Goal: Task Accomplishment & Management: Complete application form

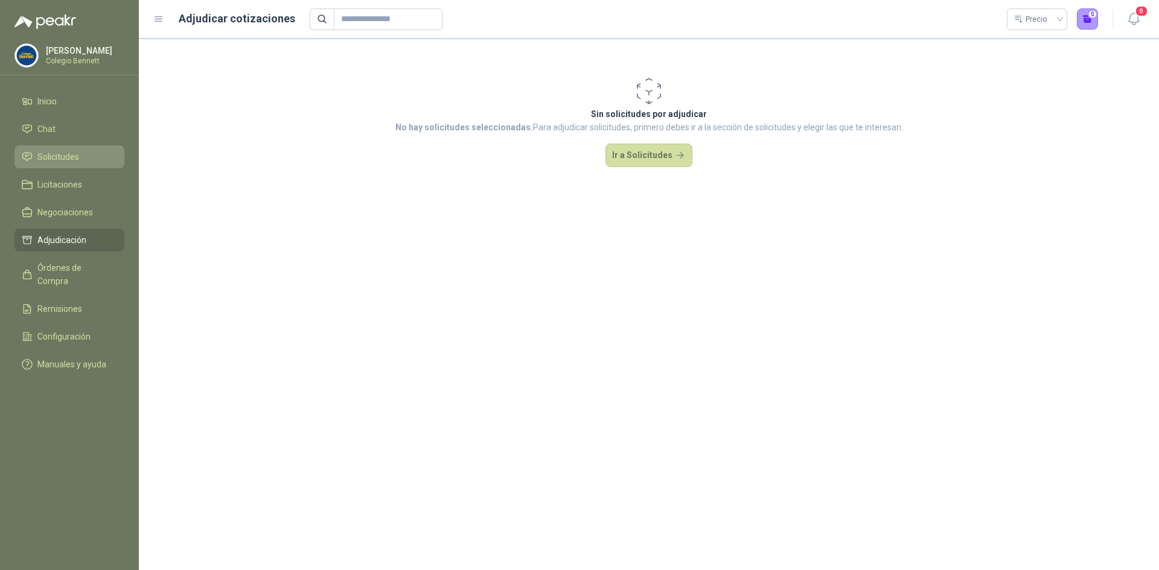
drag, startPoint x: 0, startPoint y: 0, endPoint x: 61, endPoint y: 155, distance: 166.1
click at [61, 155] on span "Solicitudes" at bounding box center [58, 156] width 42 height 13
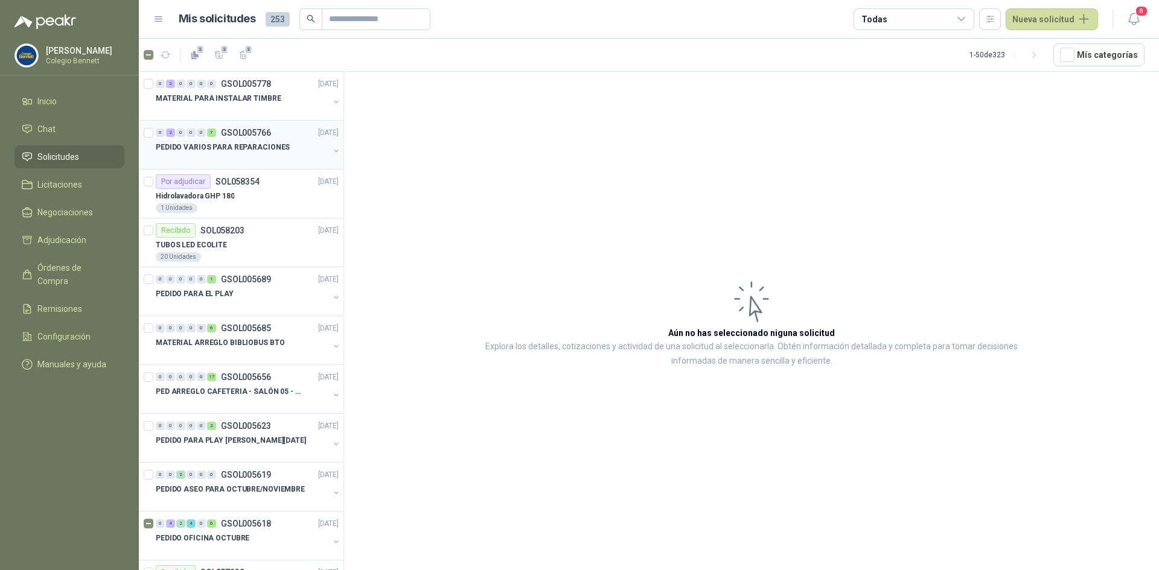
click at [219, 155] on div at bounding box center [242, 160] width 173 height 10
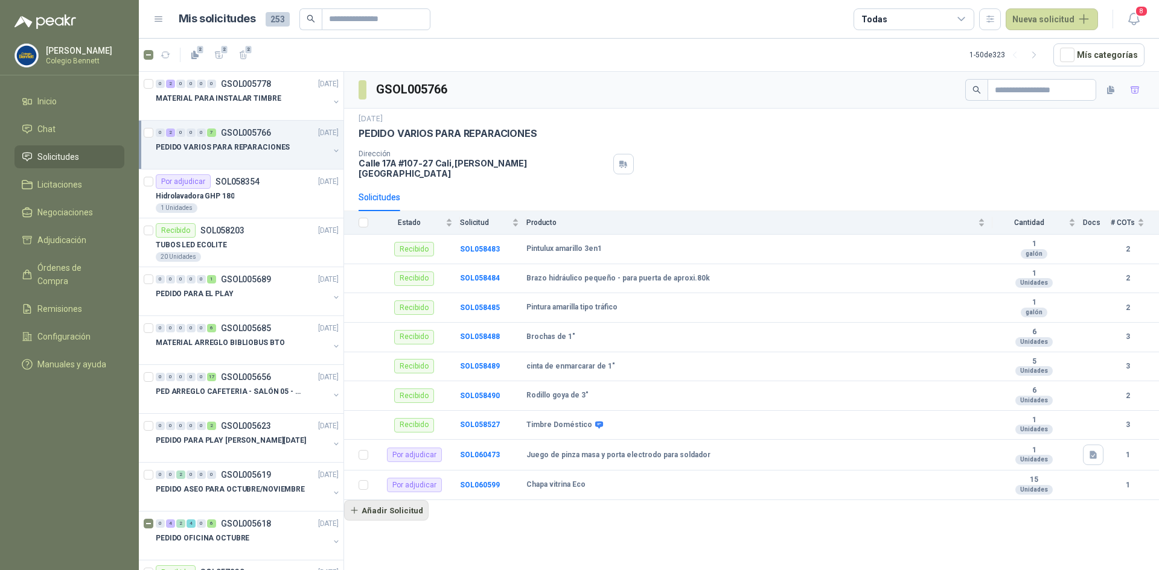
click at [391, 503] on button "Añadir Solicitud" at bounding box center [386, 510] width 85 height 21
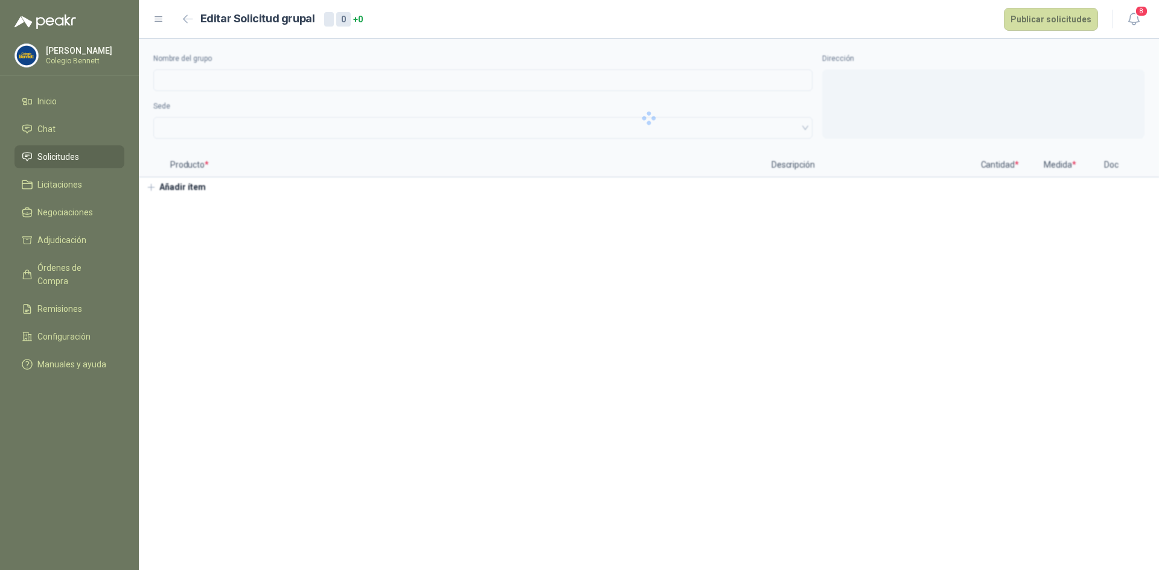
type input "**********"
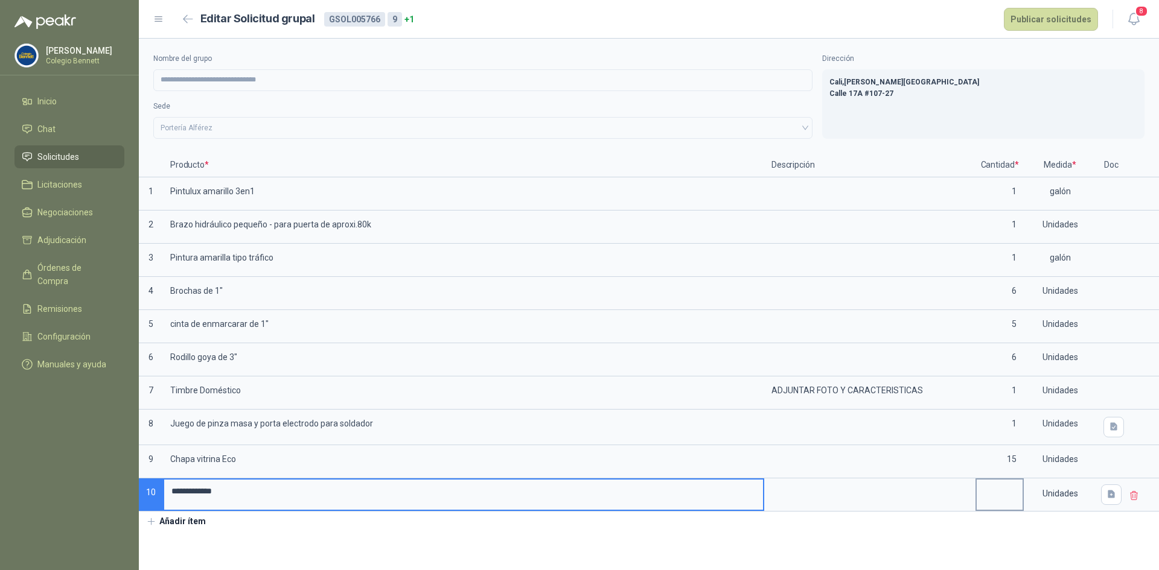
type input "**********"
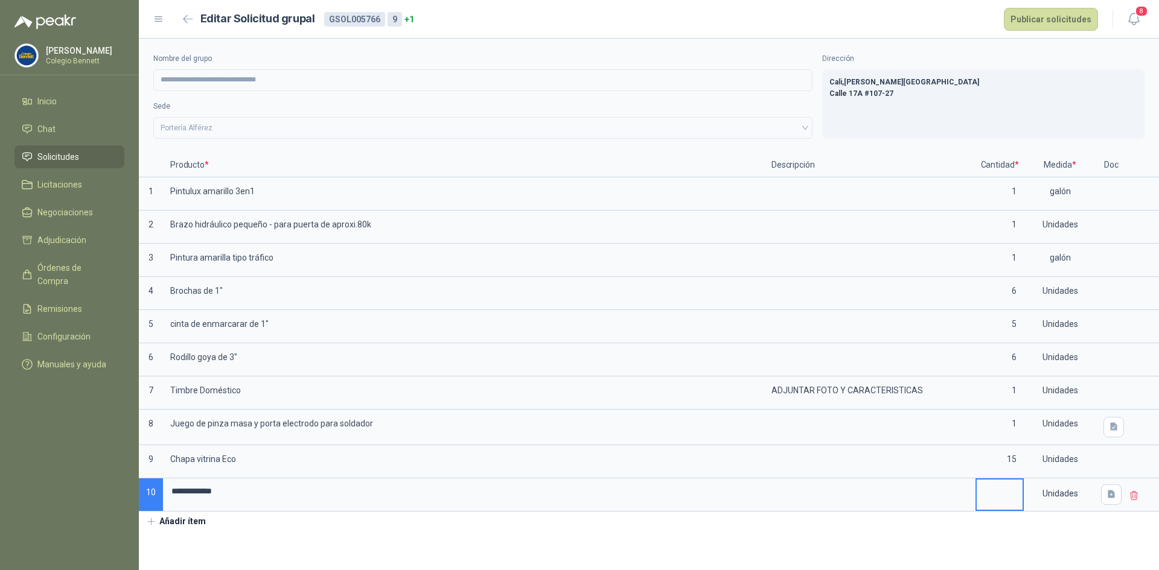
click at [1003, 500] on input at bounding box center [1000, 492] width 46 height 24
type input "*"
click at [1073, 500] on div "Unidades" at bounding box center [1060, 494] width 70 height 28
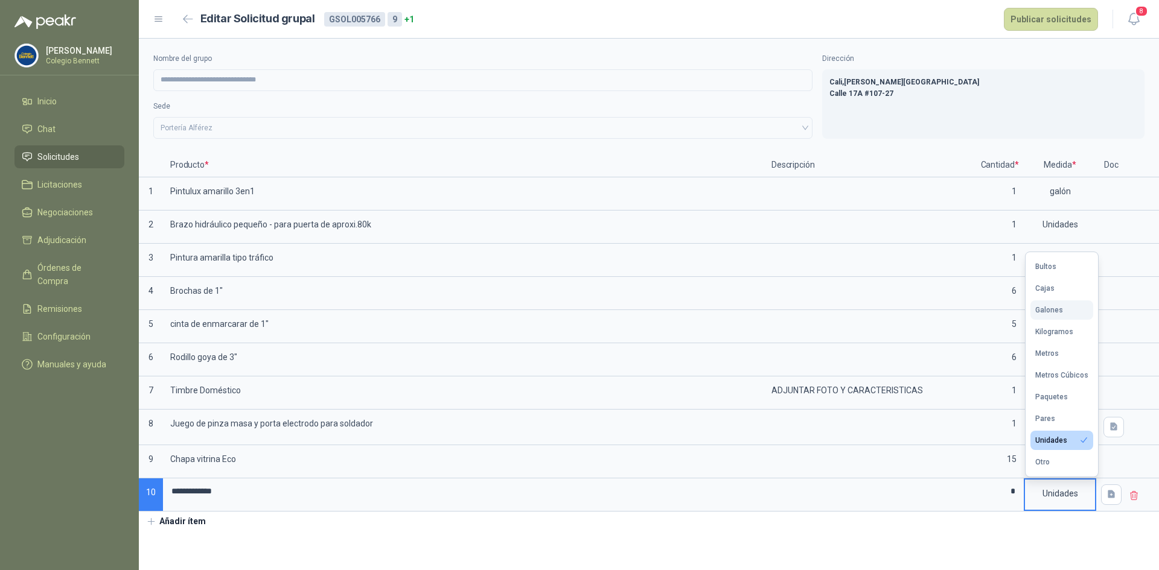
click at [1042, 311] on div "Galones" at bounding box center [1049, 310] width 28 height 8
click at [181, 519] on button "Añadir ítem" at bounding box center [176, 522] width 74 height 21
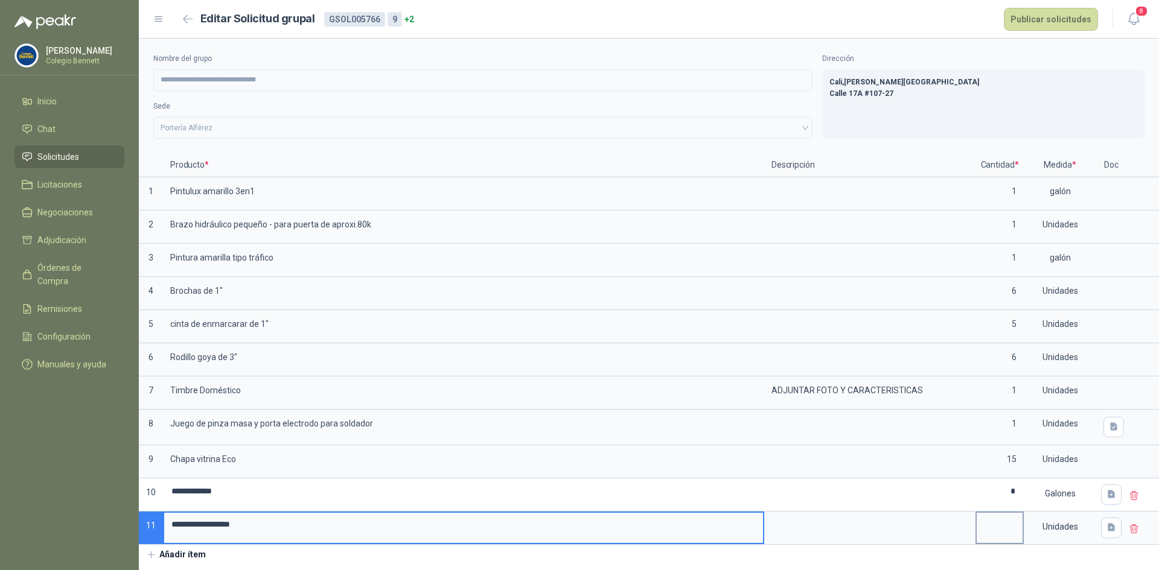
type input "**********"
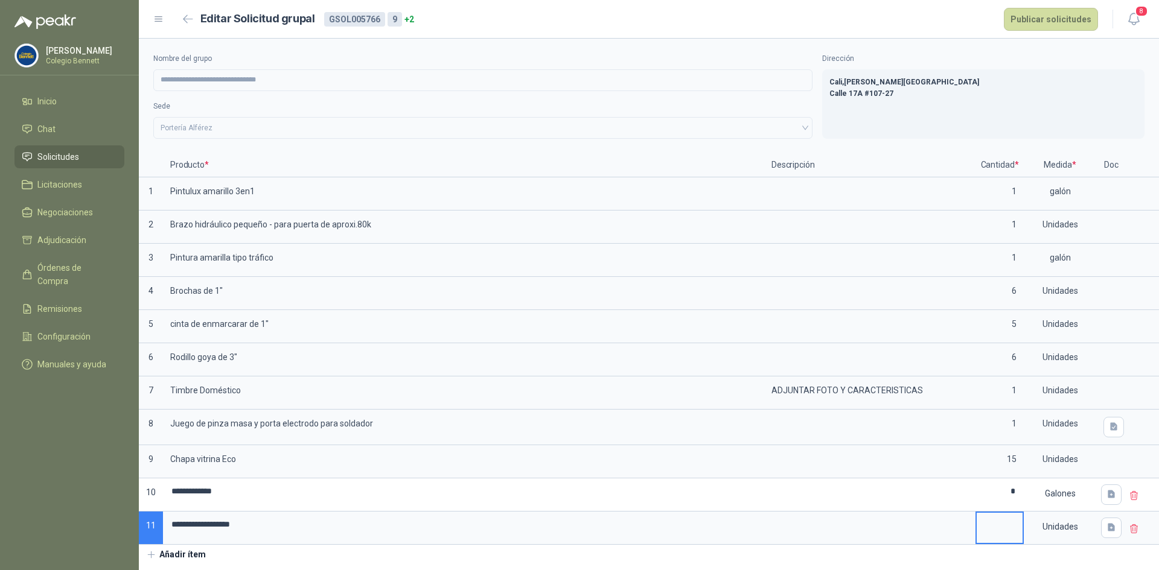
click at [1008, 517] on input at bounding box center [1000, 525] width 46 height 24
type input "*"
click at [1041, 520] on div "Unidades" at bounding box center [1060, 527] width 70 height 28
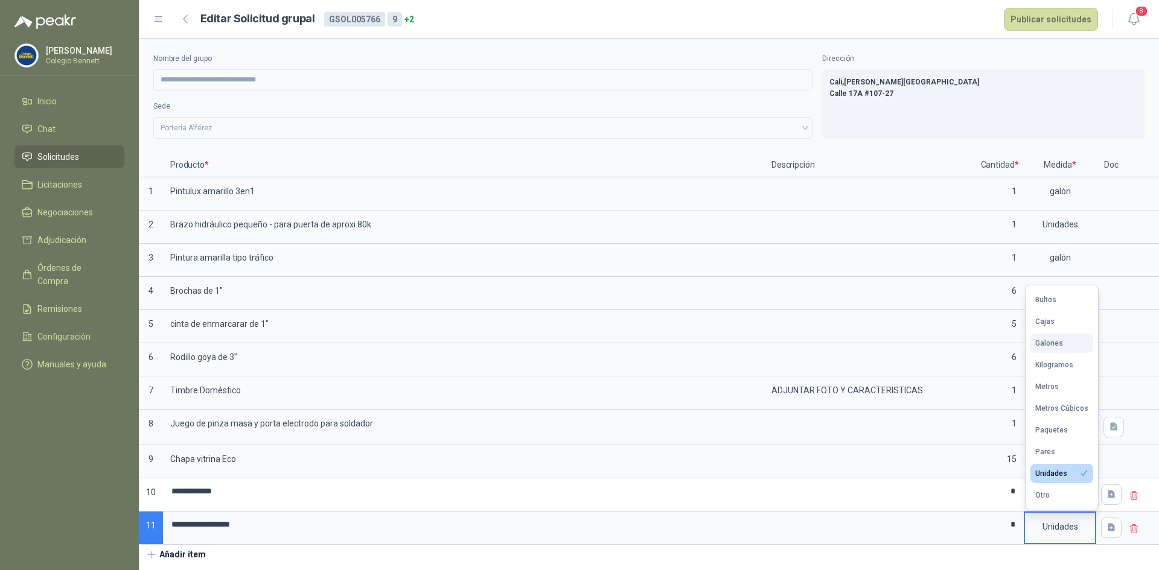
click at [1062, 340] on button "Galones" at bounding box center [1061, 343] width 63 height 19
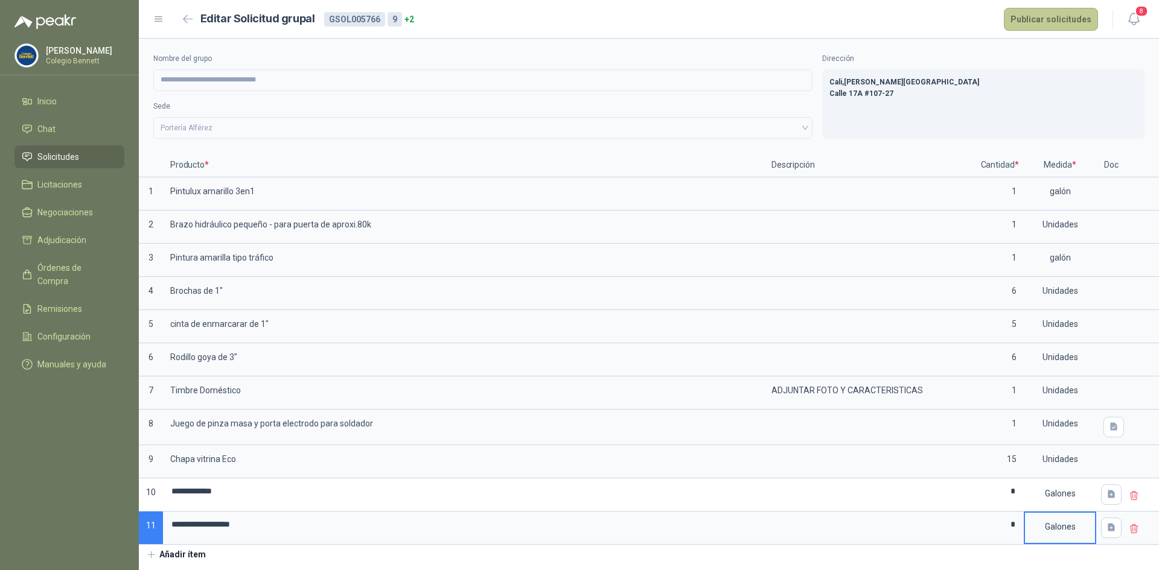
click at [1041, 19] on button "Publicar solicitudes" at bounding box center [1051, 19] width 94 height 23
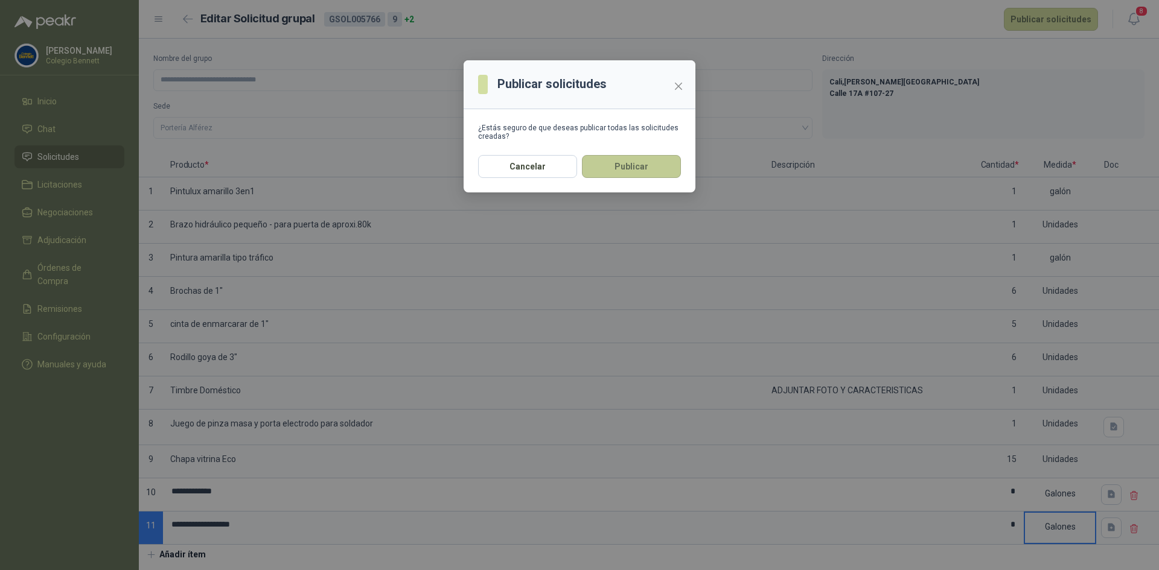
click at [608, 163] on button "Publicar" at bounding box center [631, 166] width 99 height 23
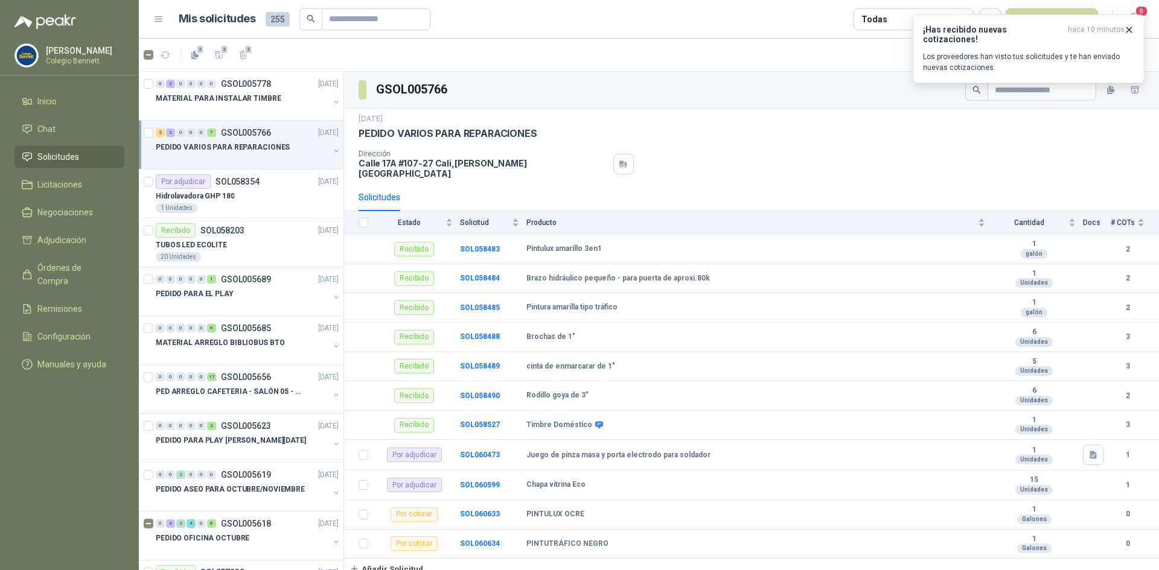
click at [68, 158] on span "Solicitudes" at bounding box center [58, 156] width 42 height 13
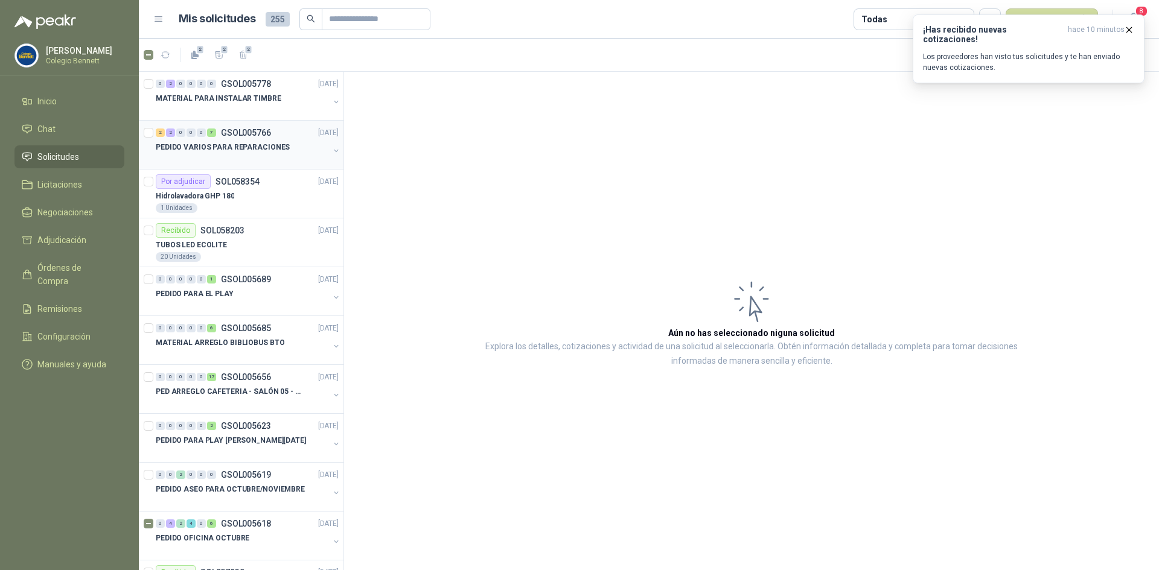
click at [187, 152] on p "PEDIDO VARIOS PARA REPARACIONES" at bounding box center [223, 147] width 134 height 11
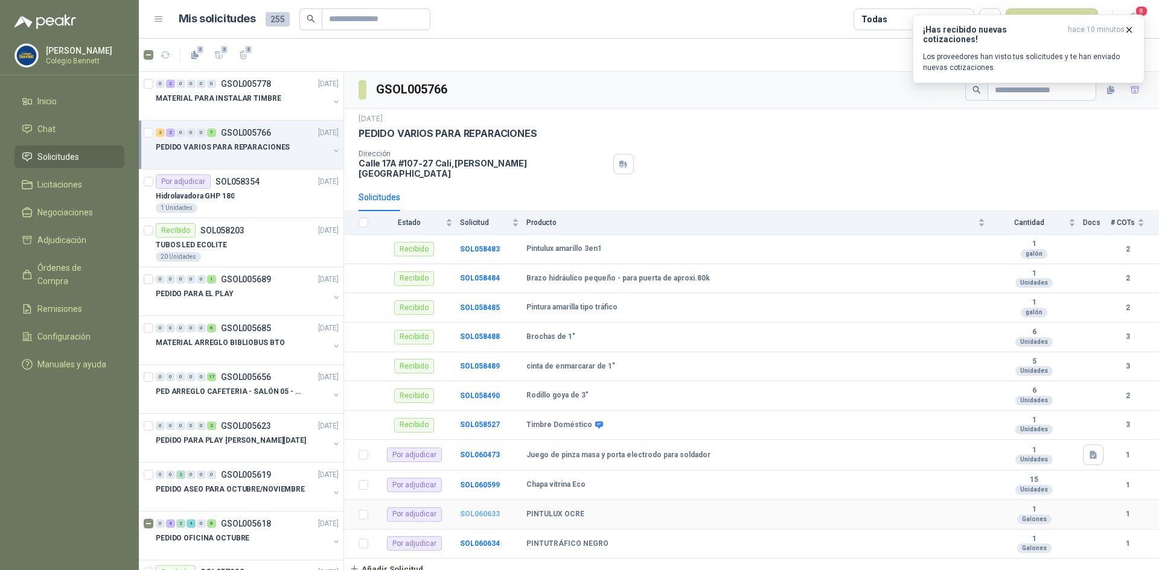
click at [476, 510] on b "SOL060633" at bounding box center [480, 514] width 40 height 8
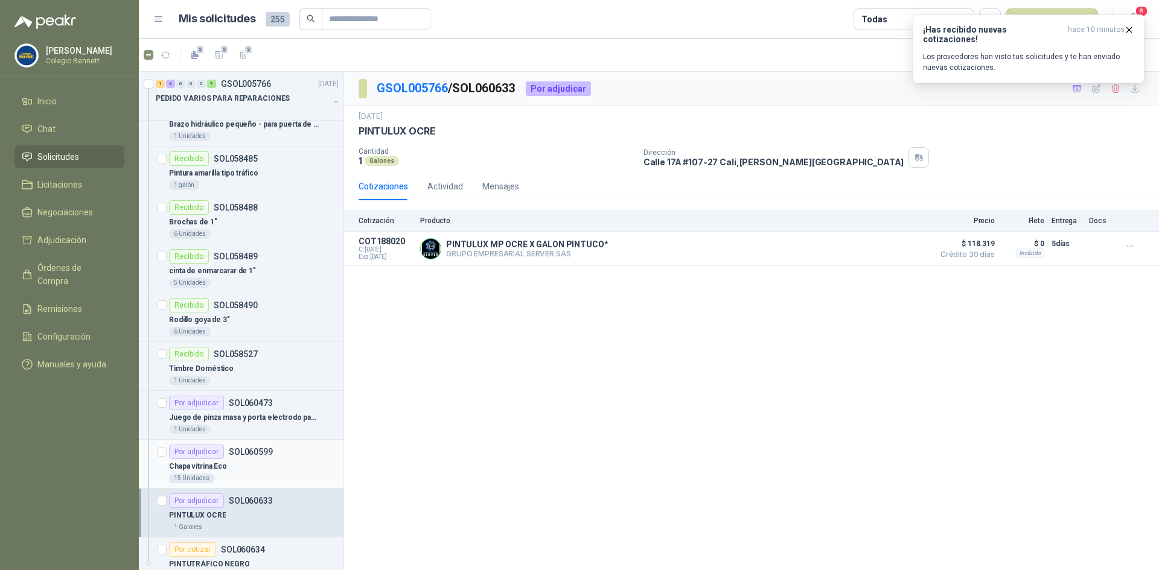
scroll to position [181, 0]
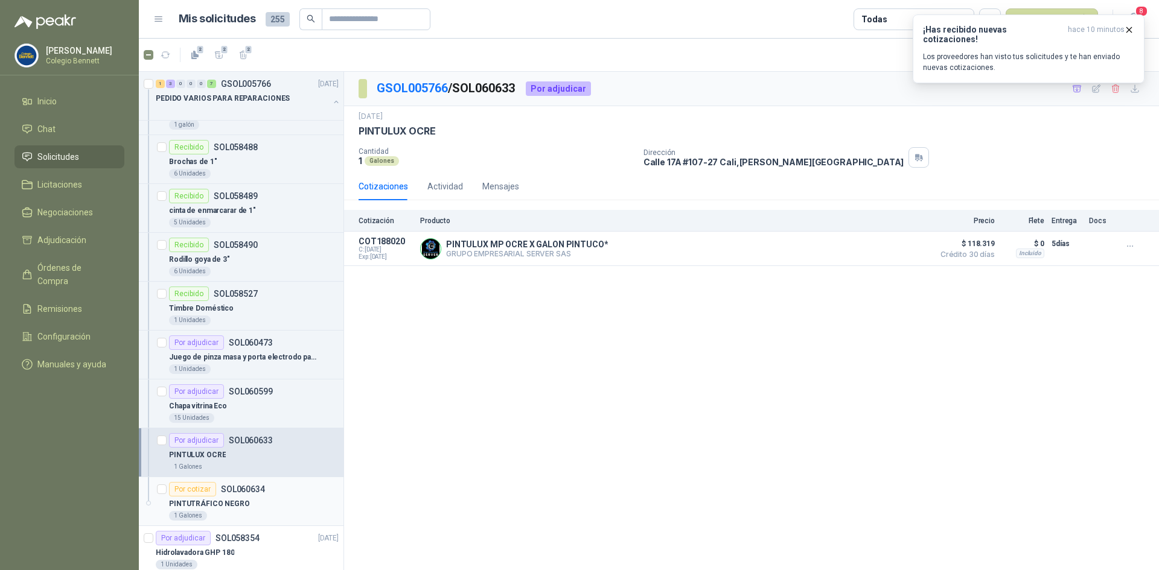
click at [259, 491] on p "SOL060634" at bounding box center [243, 489] width 44 height 8
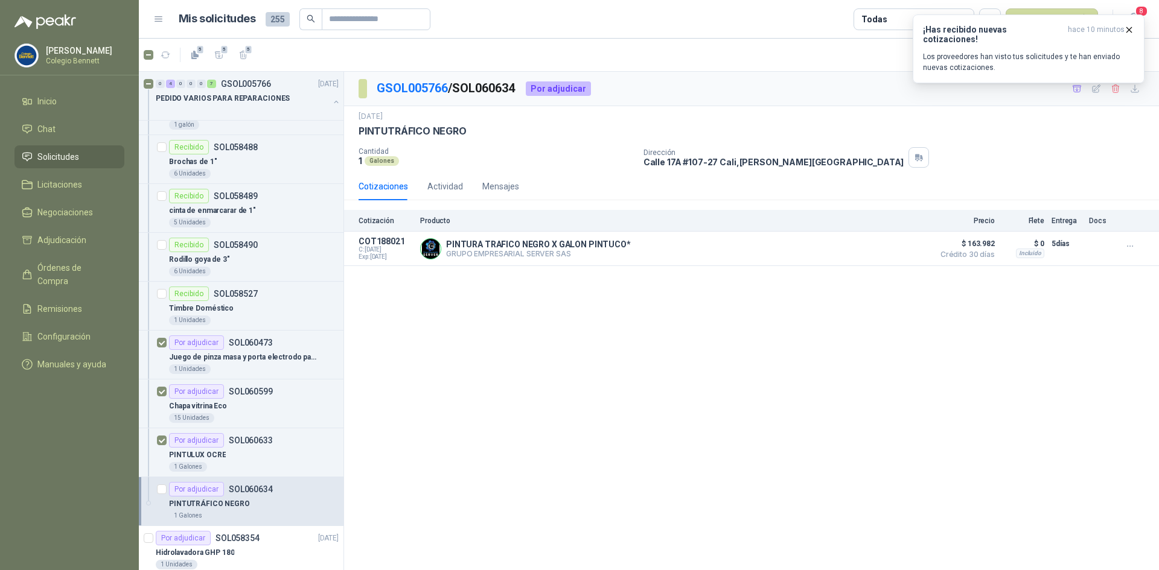
click at [160, 496] on div at bounding box center [162, 501] width 10 height 39
drag, startPoint x: 1132, startPoint y: 28, endPoint x: 1124, endPoint y: 41, distance: 15.4
click at [1131, 28] on icon "button" at bounding box center [1129, 30] width 10 height 10
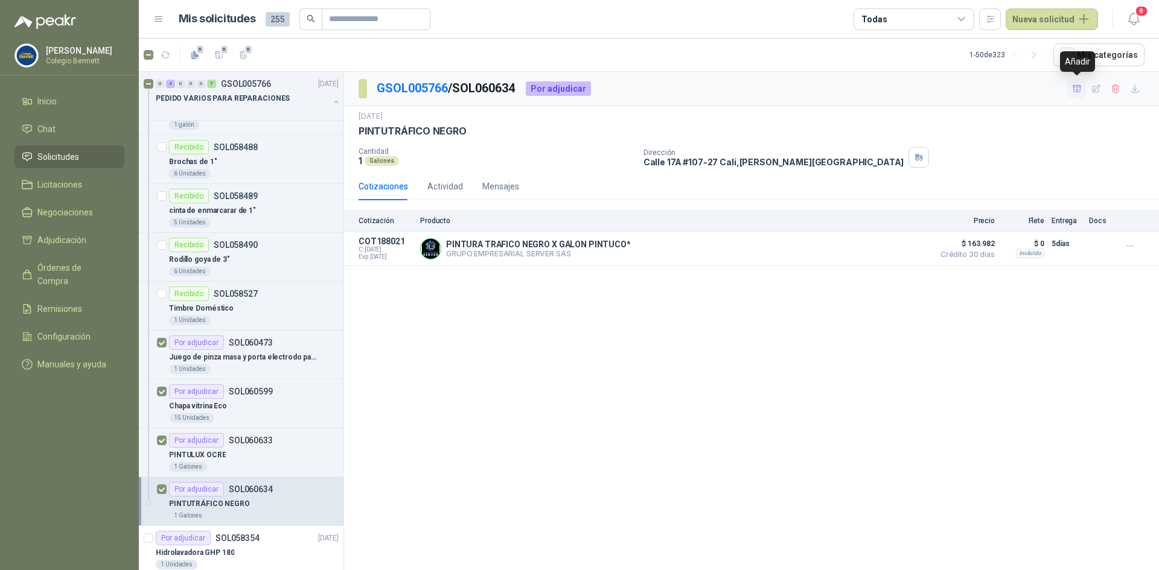
click at [1078, 86] on icon "button" at bounding box center [1077, 89] width 10 height 10
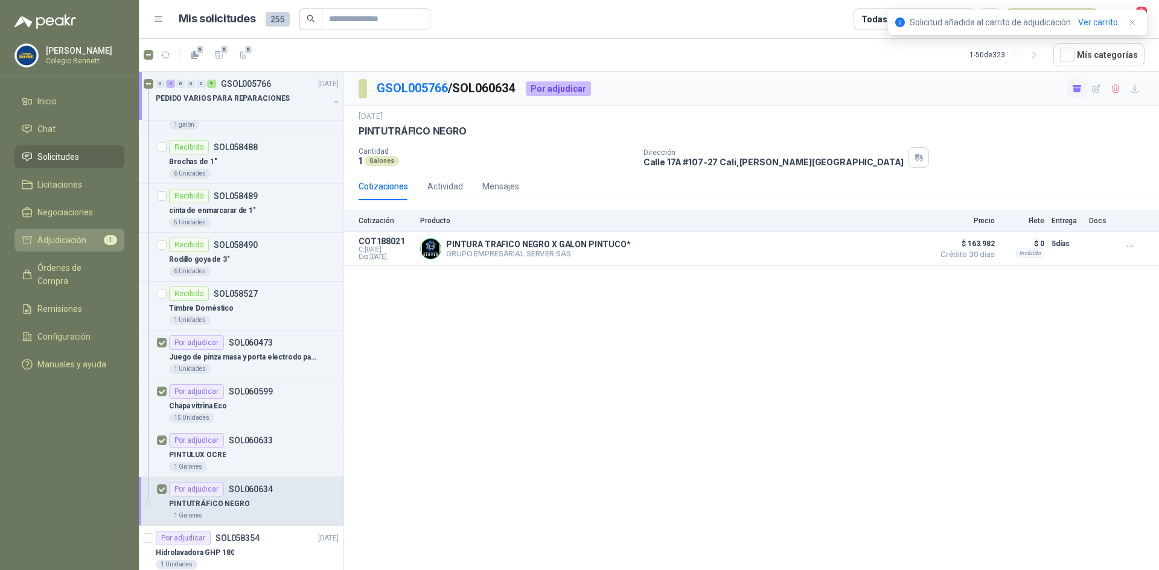
click at [74, 236] on span "Adjudicación" at bounding box center [61, 240] width 49 height 13
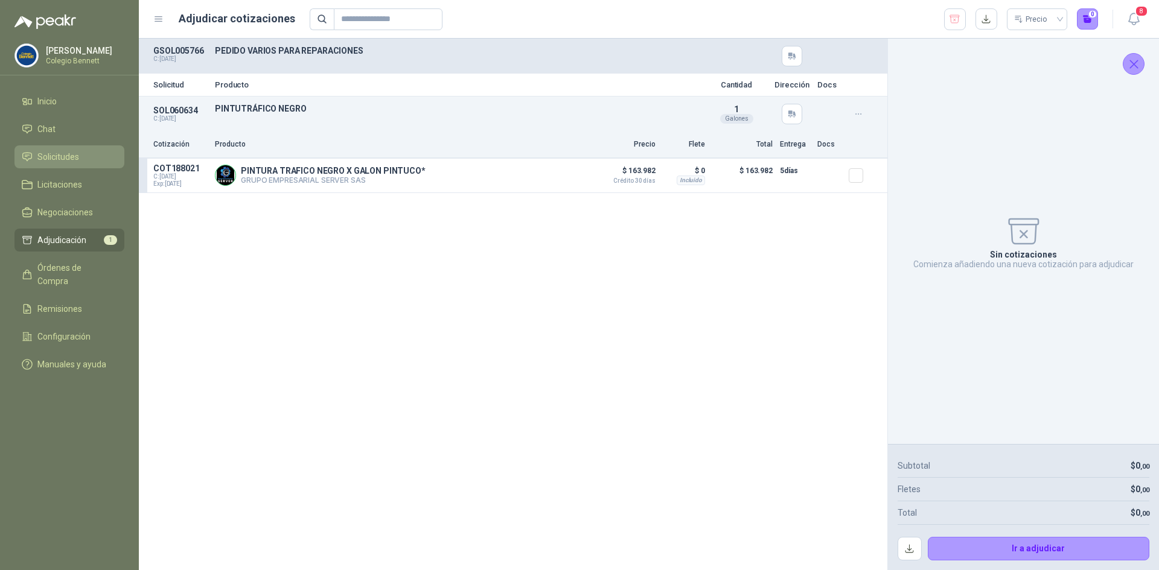
click at [52, 155] on span "Solicitudes" at bounding box center [58, 156] width 42 height 13
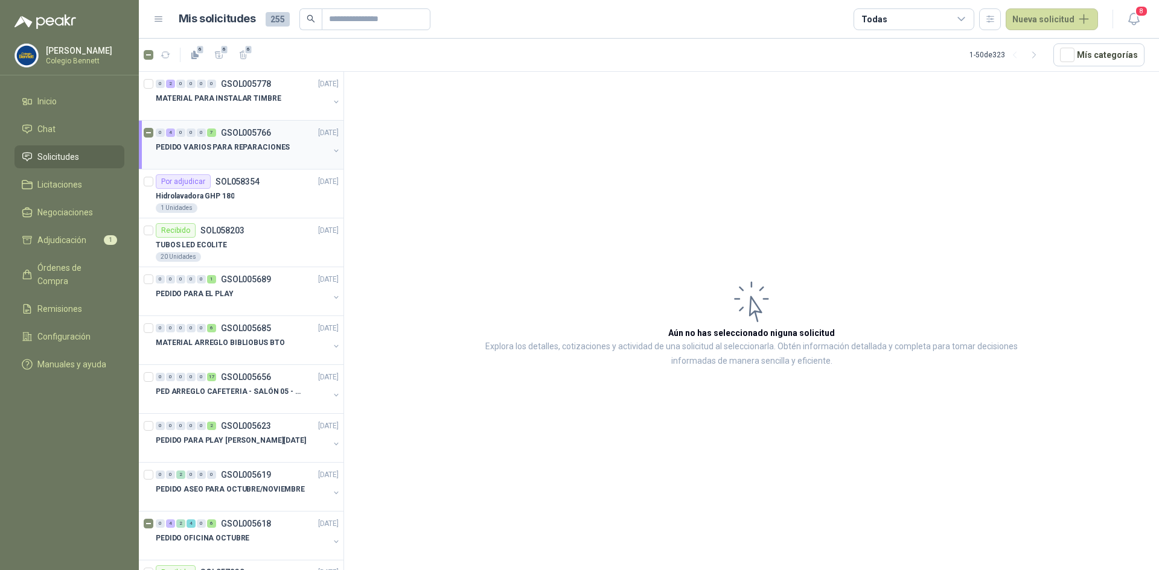
click at [301, 150] on div "PEDIDO VARIOS PARA REPARACIONES" at bounding box center [242, 147] width 173 height 14
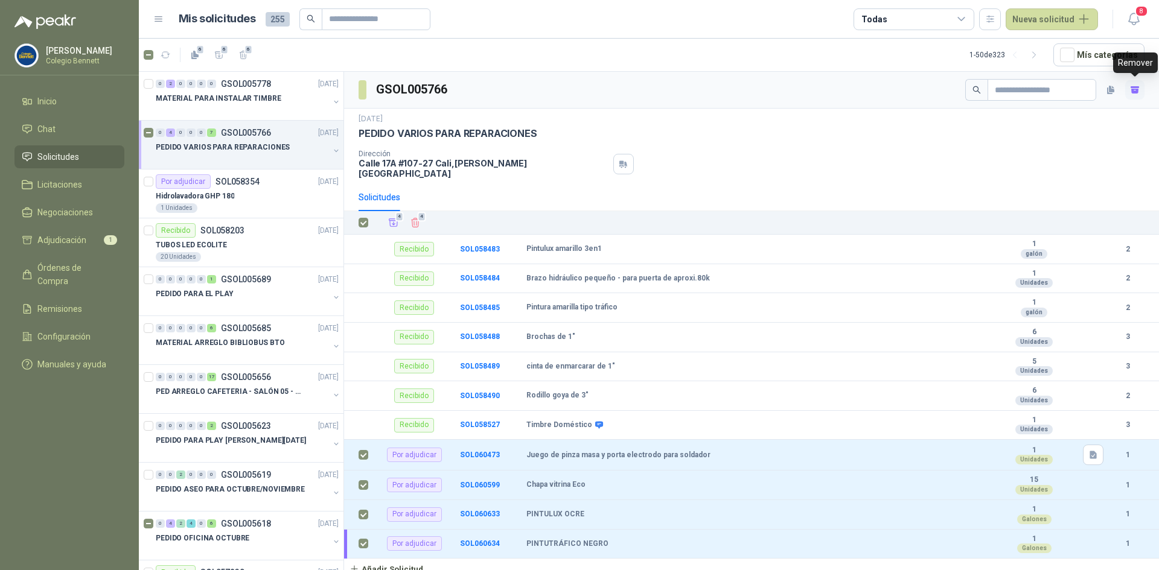
click at [1137, 89] on icon "button" at bounding box center [1134, 91] width 7 height 5
click at [1137, 89] on icon "button" at bounding box center [1135, 90] width 10 height 10
click at [102, 241] on li "Adjudicación 4" at bounding box center [69, 240] width 95 height 13
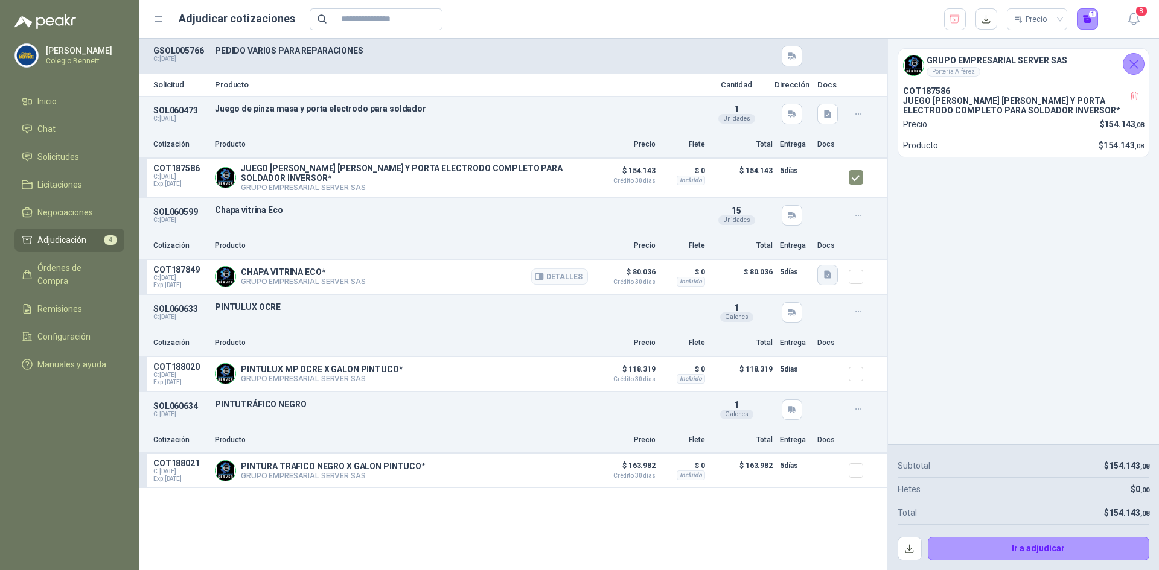
click at [825, 272] on icon "button" at bounding box center [827, 275] width 7 height 8
click at [814, 246] on button "image.png" at bounding box center [803, 244] width 53 height 13
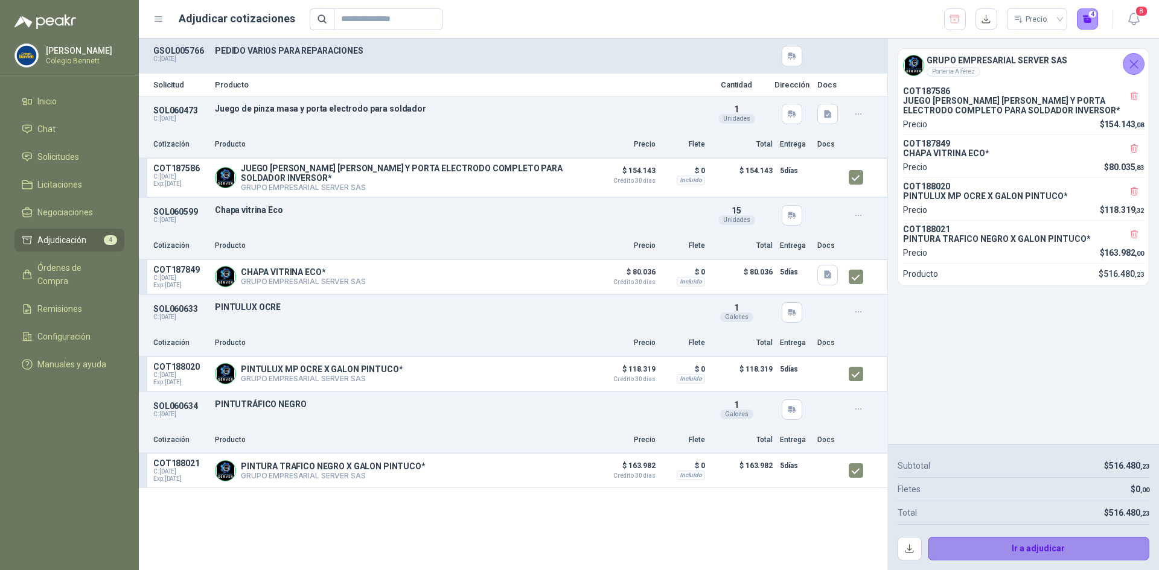
click at [1020, 546] on button "Ir a adjudicar" at bounding box center [1039, 549] width 222 height 24
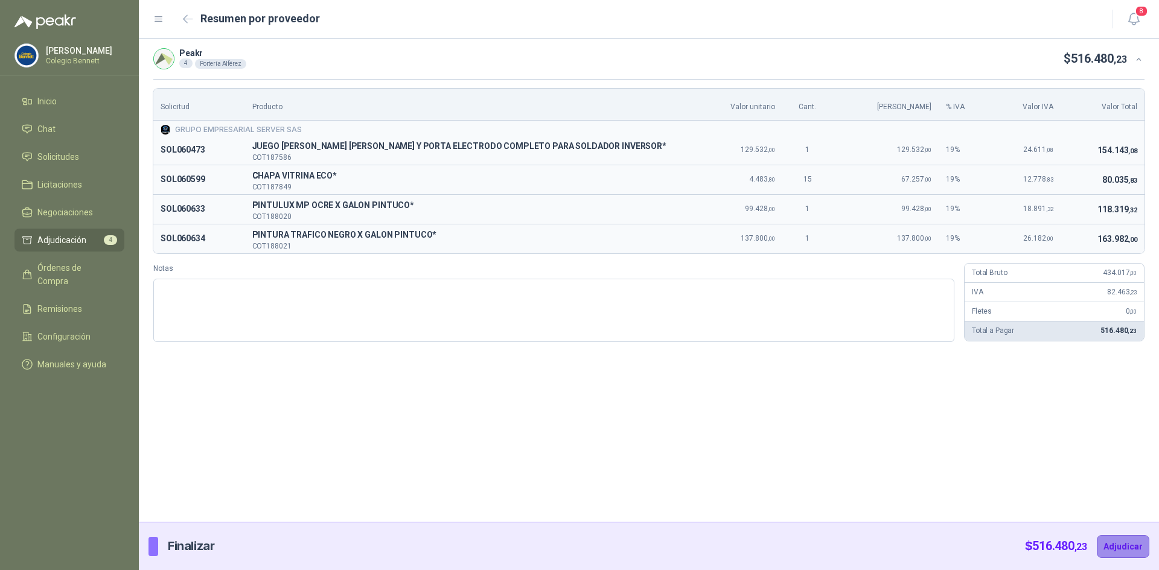
click at [1123, 541] on button "Adjudicar" at bounding box center [1123, 546] width 53 height 23
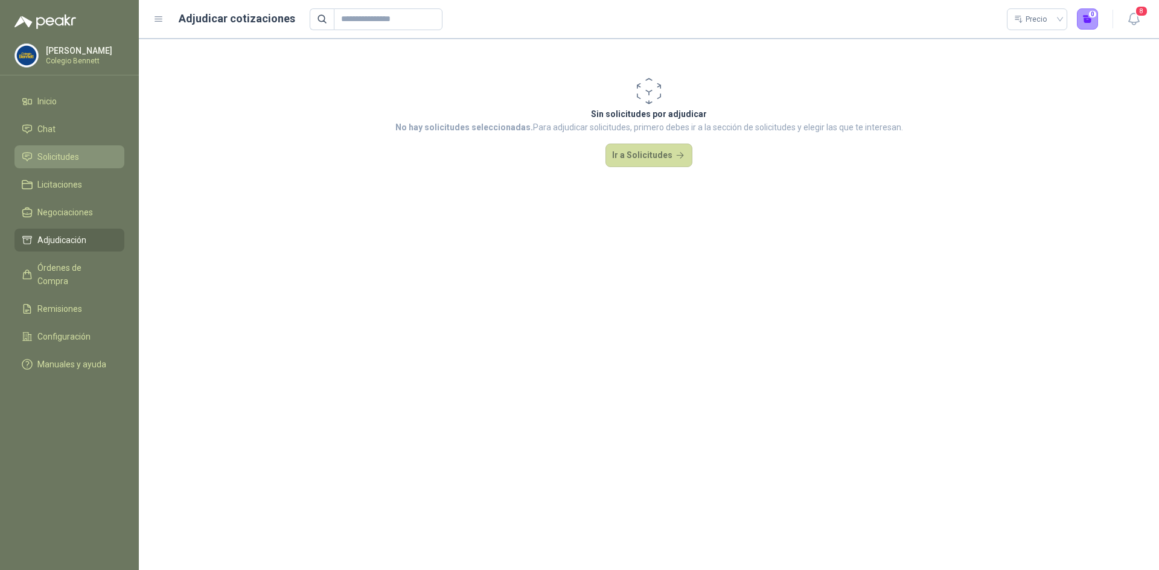
click at [95, 152] on li "Solicitudes" at bounding box center [69, 156] width 95 height 13
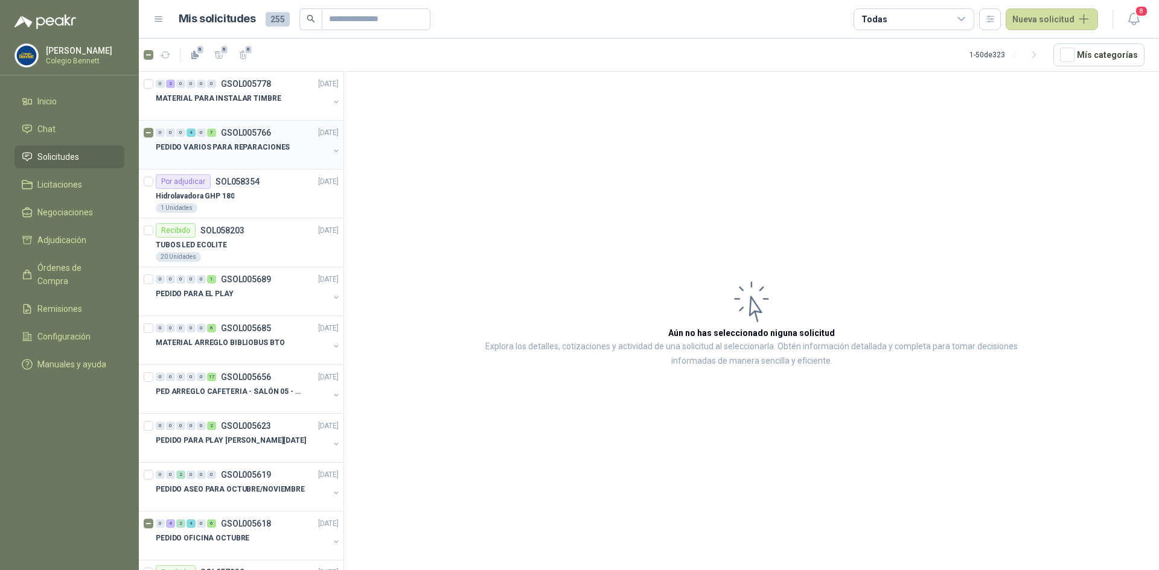
click at [251, 136] on p "GSOL005766" at bounding box center [246, 133] width 50 height 8
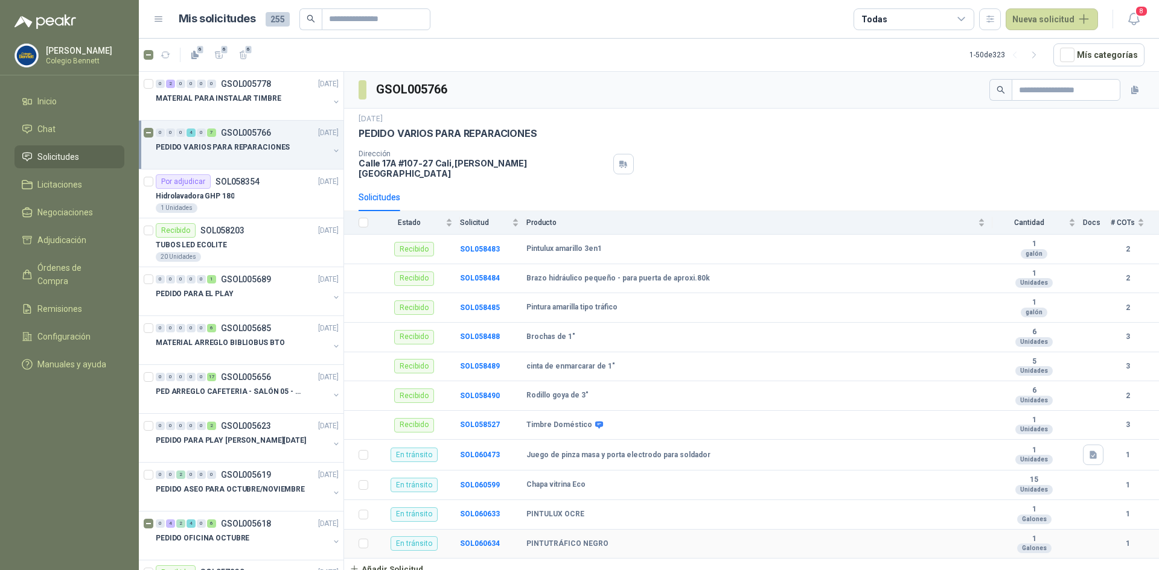
click at [567, 540] on b "PINTUTRÁFICO NEGRO" at bounding box center [567, 545] width 82 height 10
copy b "PINTUTRÁFICO NEGRO"
click at [403, 563] on button "Añadir Solicitud" at bounding box center [386, 569] width 85 height 21
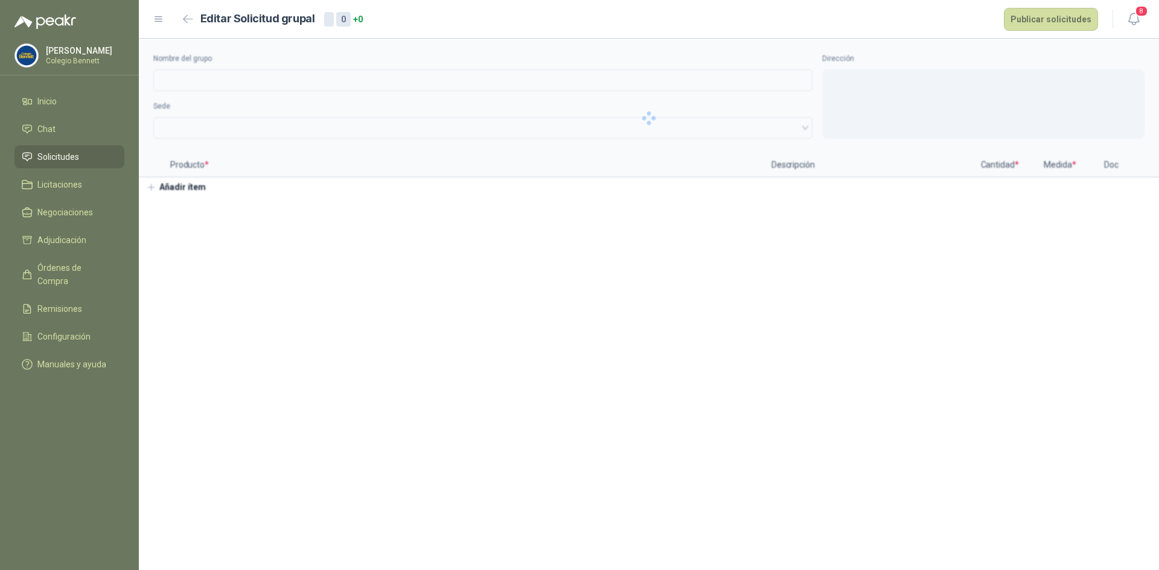
type input "**********"
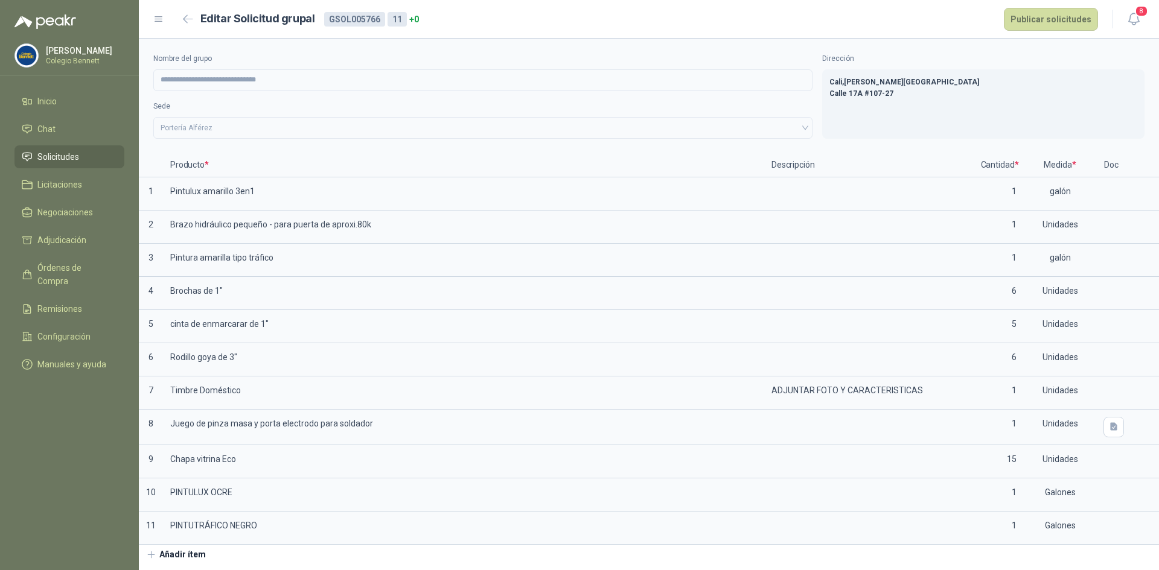
scroll to position [1, 0]
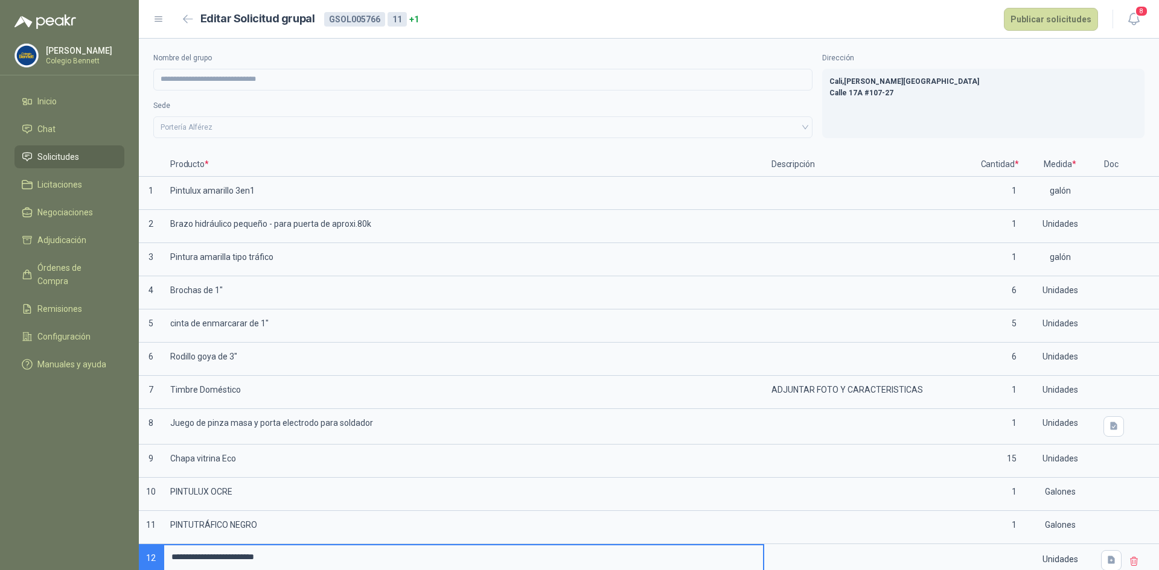
drag, startPoint x: 278, startPoint y: 558, endPoint x: 372, endPoint y: 551, distance: 93.9
click at [370, 551] on input "**********" at bounding box center [463, 558] width 599 height 24
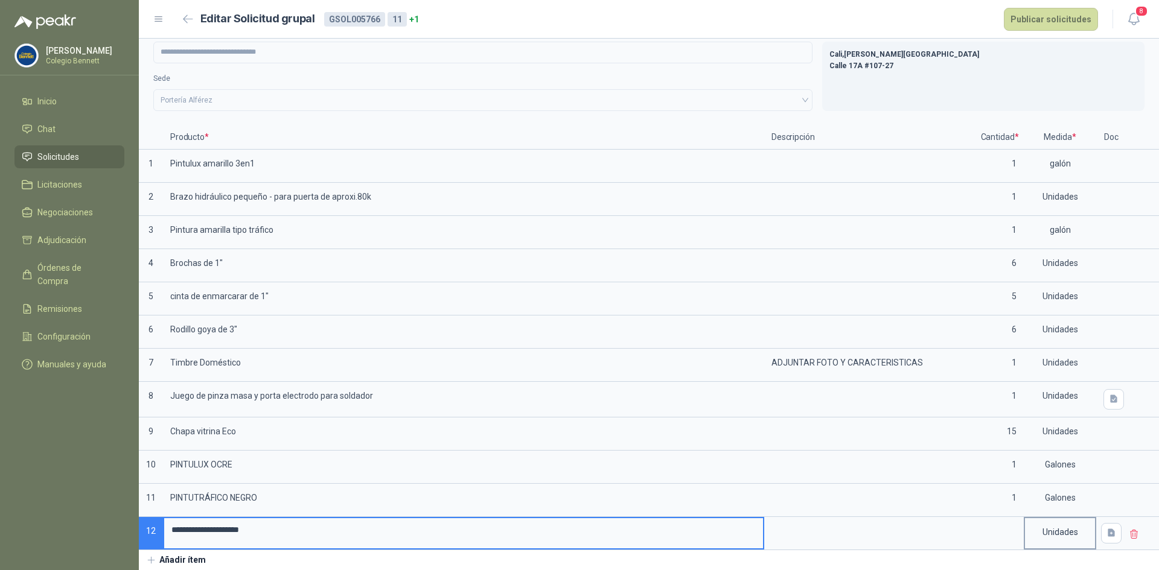
type input "**********"
click at [1024, 530] on div "Unidades" at bounding box center [1060, 533] width 72 height 33
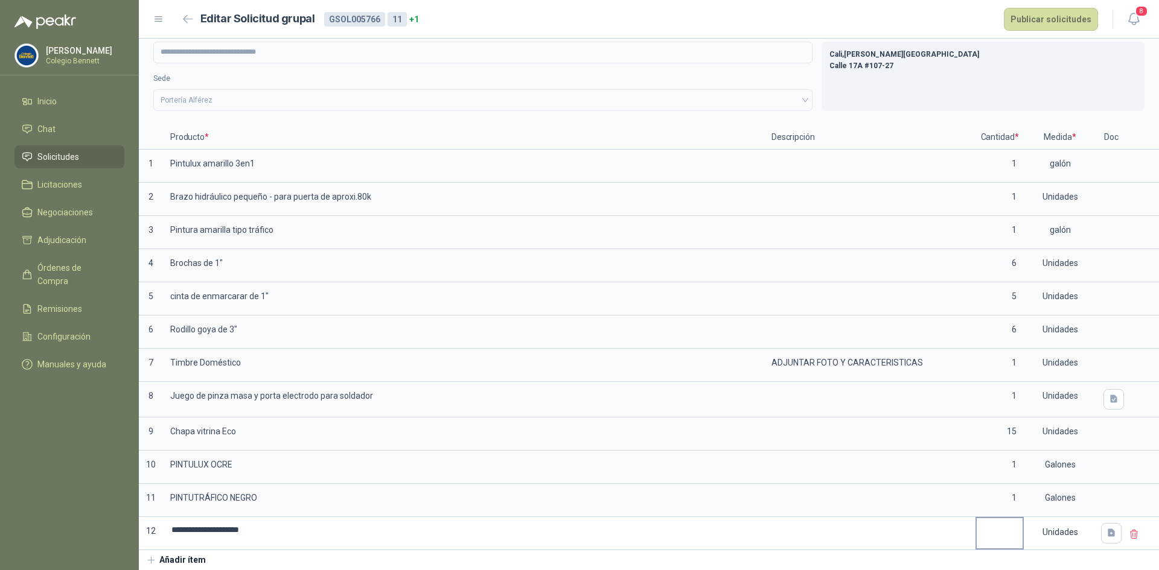
click at [1004, 531] on input at bounding box center [1000, 531] width 46 height 24
type input "*"
click at [1064, 528] on div "Unidades" at bounding box center [1060, 533] width 70 height 28
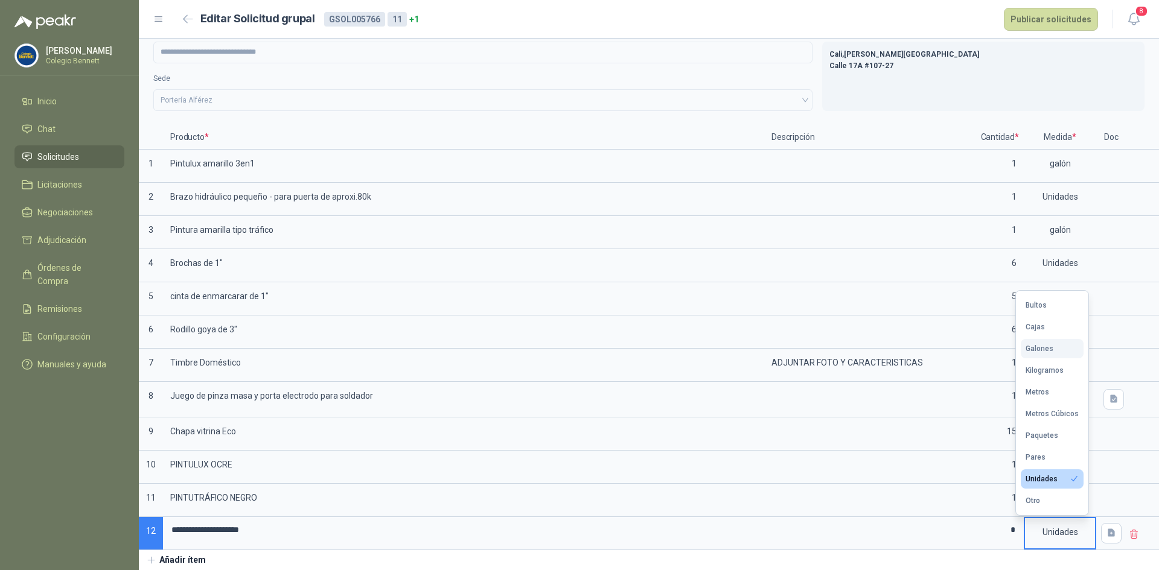
click at [1039, 348] on div "Galones" at bounding box center [1040, 349] width 28 height 8
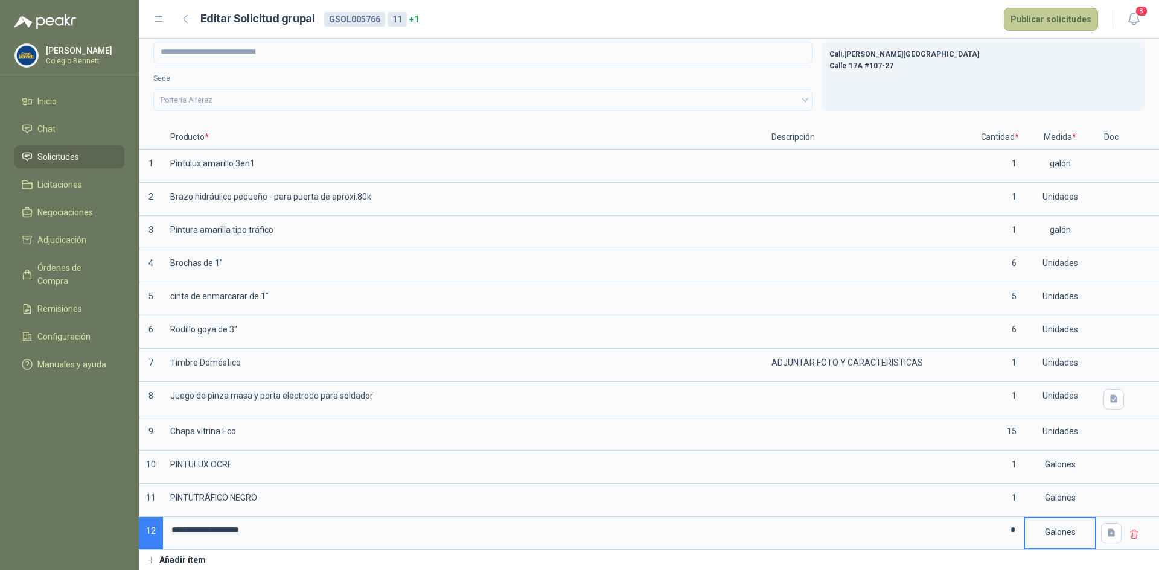
click at [1078, 20] on button "Publicar solicitudes" at bounding box center [1051, 19] width 94 height 23
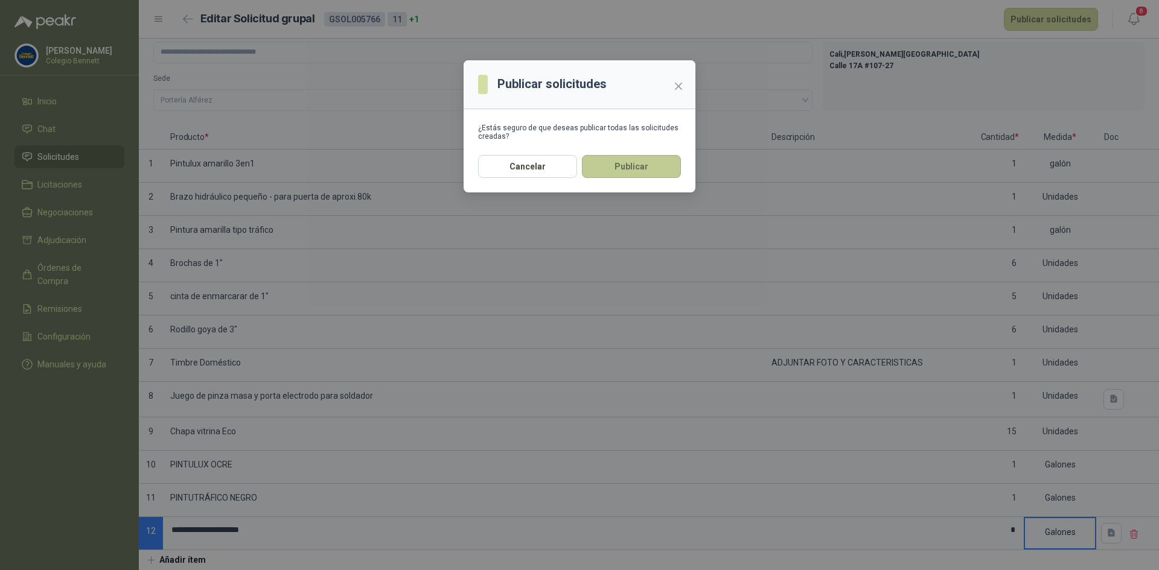
click at [619, 169] on button "Publicar" at bounding box center [631, 166] width 99 height 23
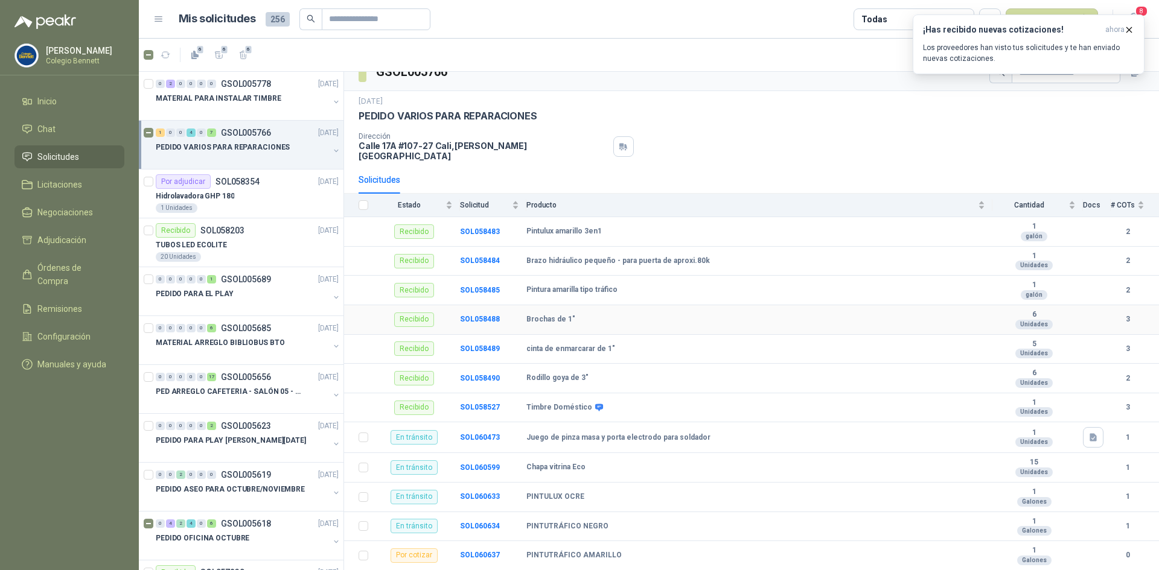
scroll to position [26, 0]
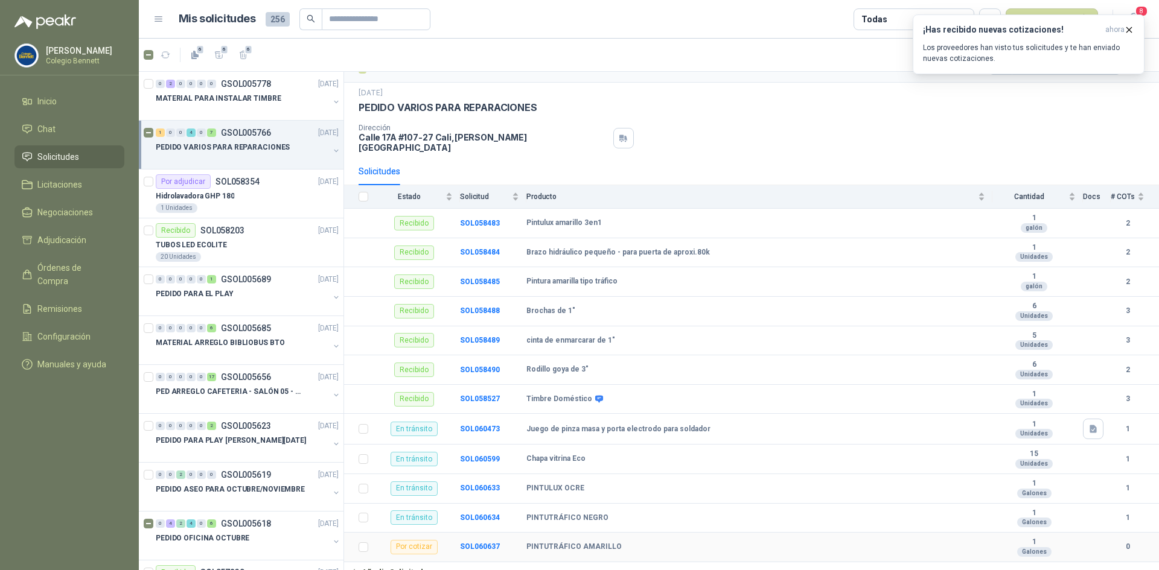
click at [461, 534] on td "SOL060637" at bounding box center [493, 548] width 66 height 30
click at [467, 543] on b "SOL060637" at bounding box center [480, 547] width 40 height 8
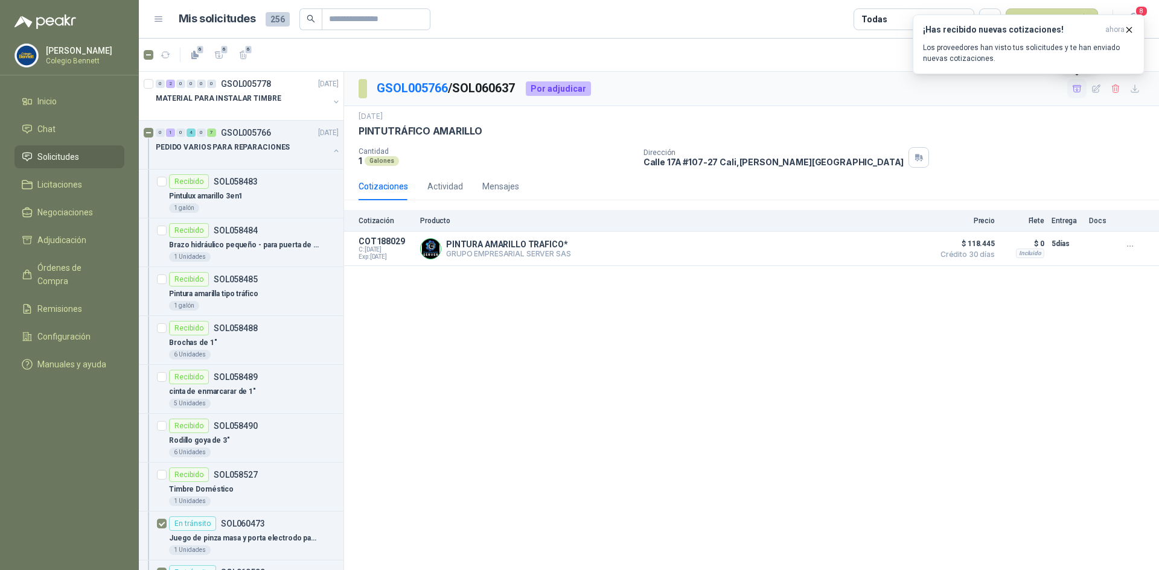
click at [1076, 90] on icon "button" at bounding box center [1077, 88] width 8 height 7
click at [101, 233] on link "Adjudicación 1" at bounding box center [69, 240] width 110 height 23
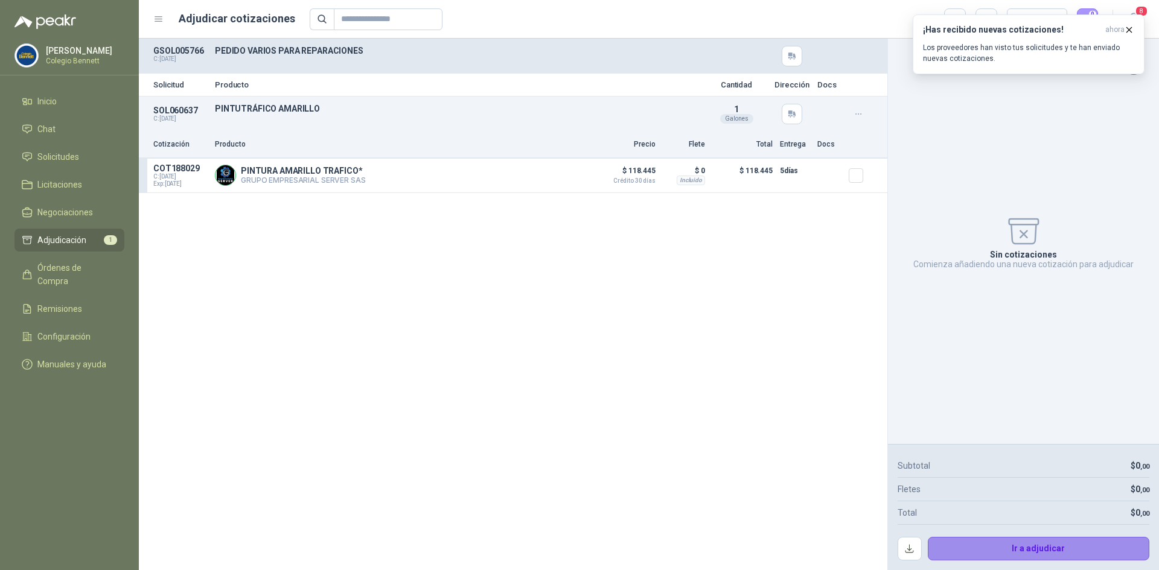
click at [1063, 542] on button "Ir a adjudicar" at bounding box center [1039, 549] width 222 height 24
click at [1130, 25] on icon "button" at bounding box center [1129, 30] width 10 height 10
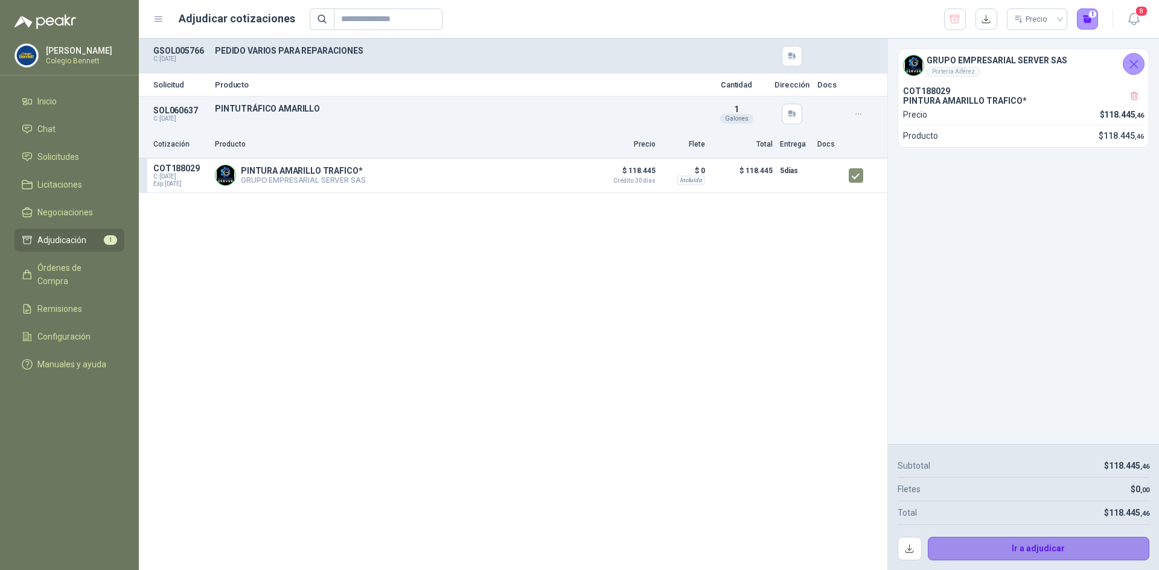
click at [1013, 544] on button "Ir a adjudicar" at bounding box center [1039, 549] width 222 height 24
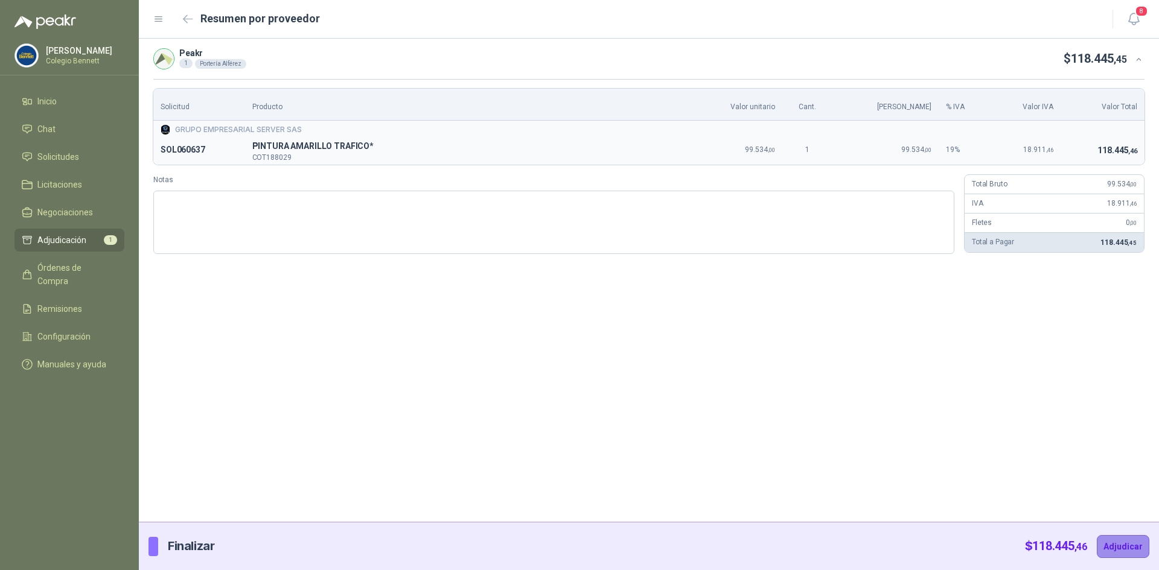
click at [1144, 542] on button "Adjudicar" at bounding box center [1123, 546] width 53 height 23
